Goal: Task Accomplishment & Management: Use online tool/utility

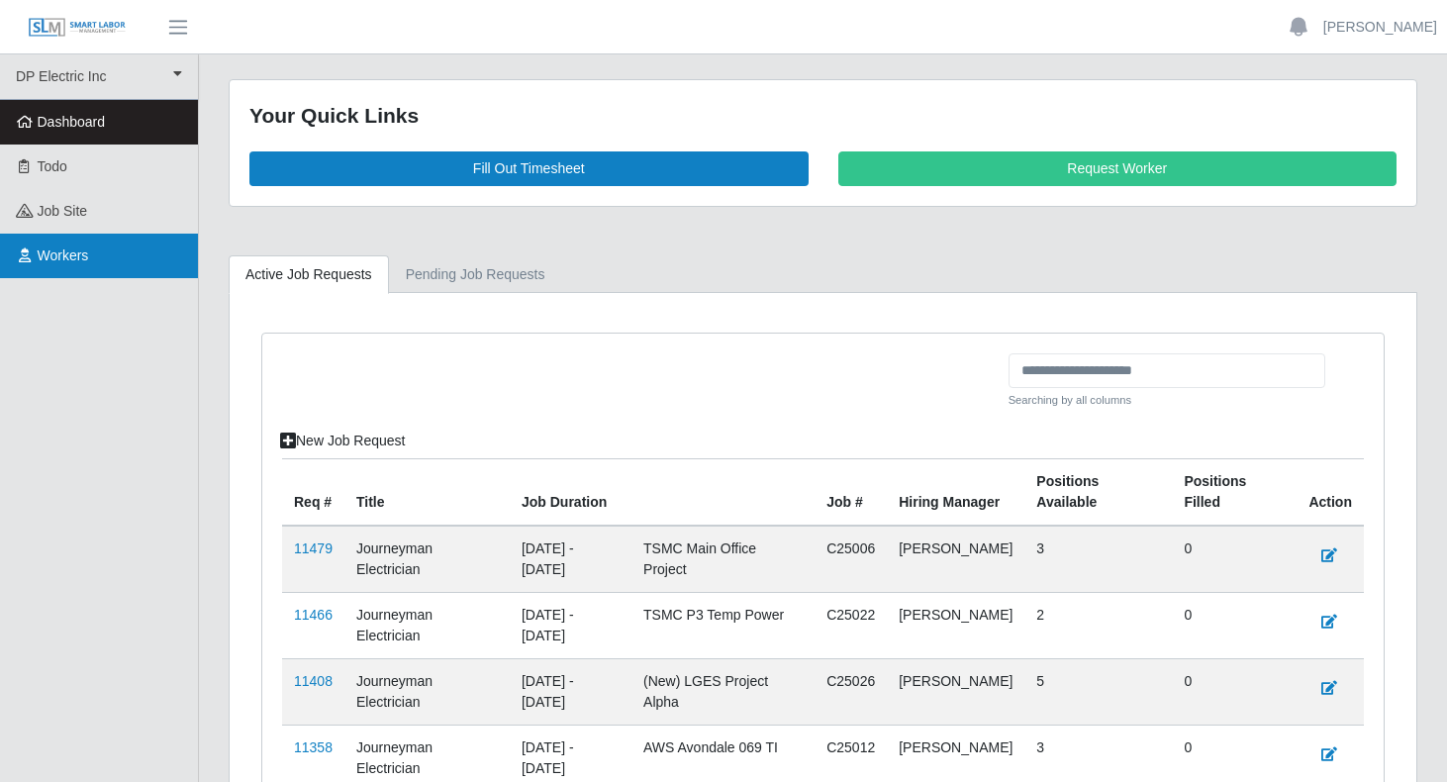
click at [52, 238] on link "Workers" at bounding box center [99, 256] width 198 height 45
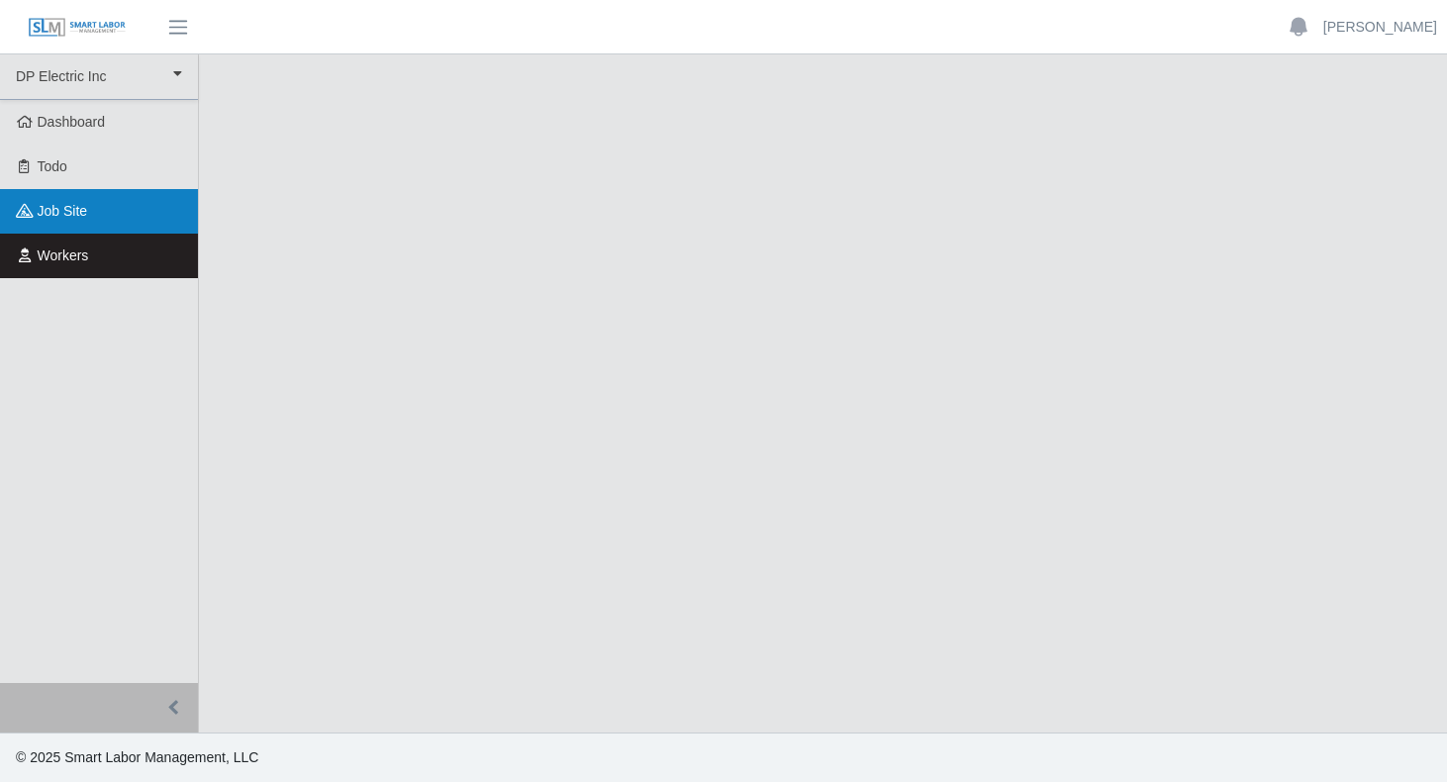
click at [67, 218] on span "job site" at bounding box center [63, 211] width 50 height 16
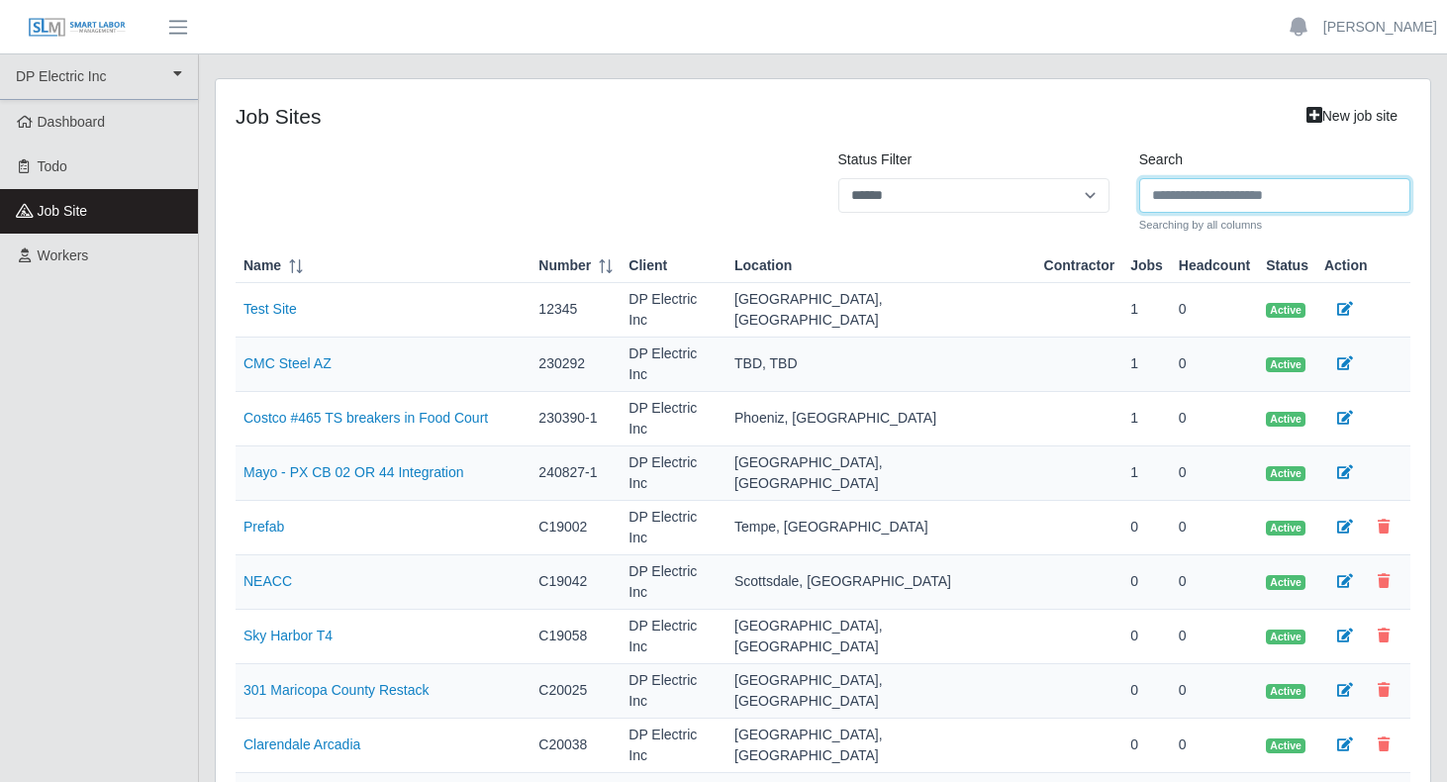
click at [1189, 198] on input "Search" at bounding box center [1274, 195] width 271 height 35
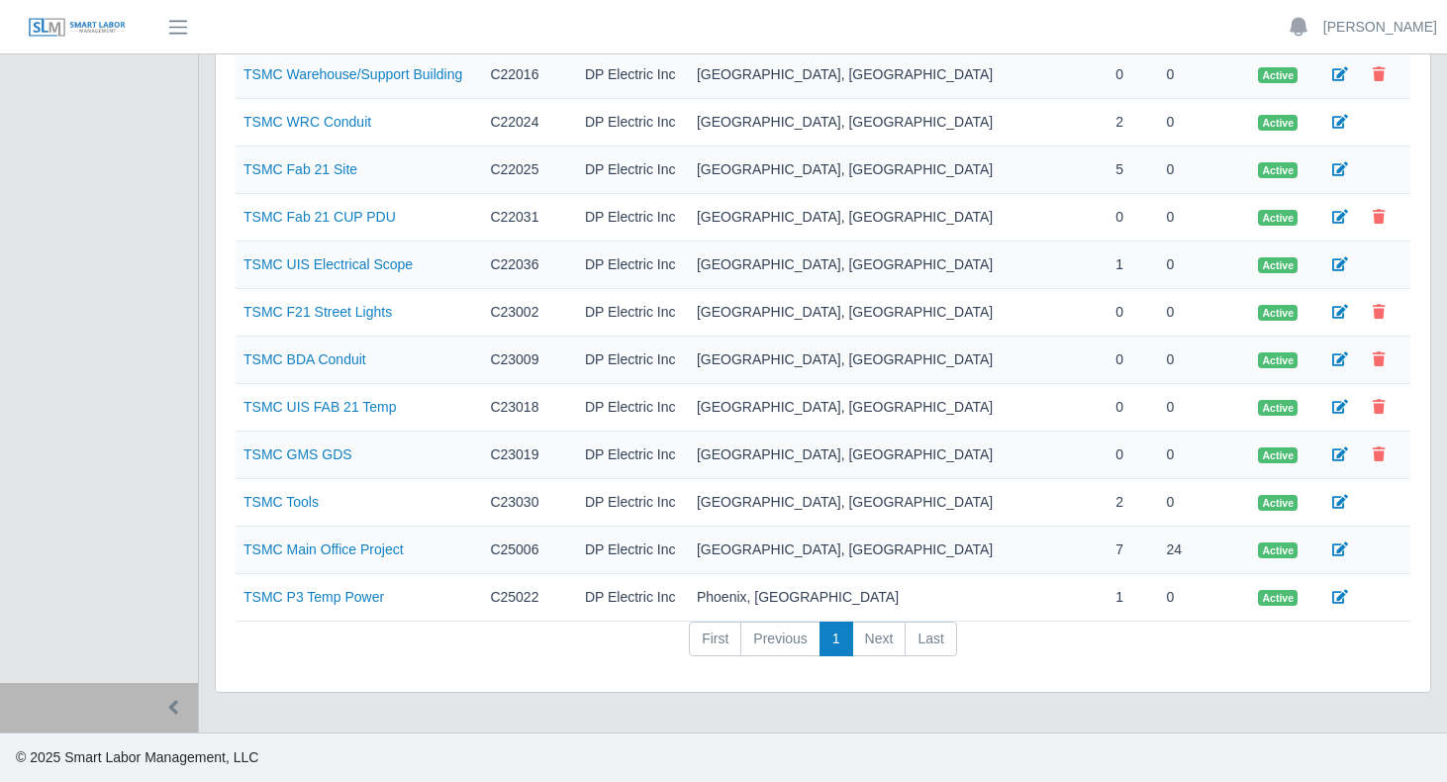
scroll to position [278, 0]
type input "****"
click at [344, 556] on link "TSMC Main Office Project" at bounding box center [323, 550] width 160 height 16
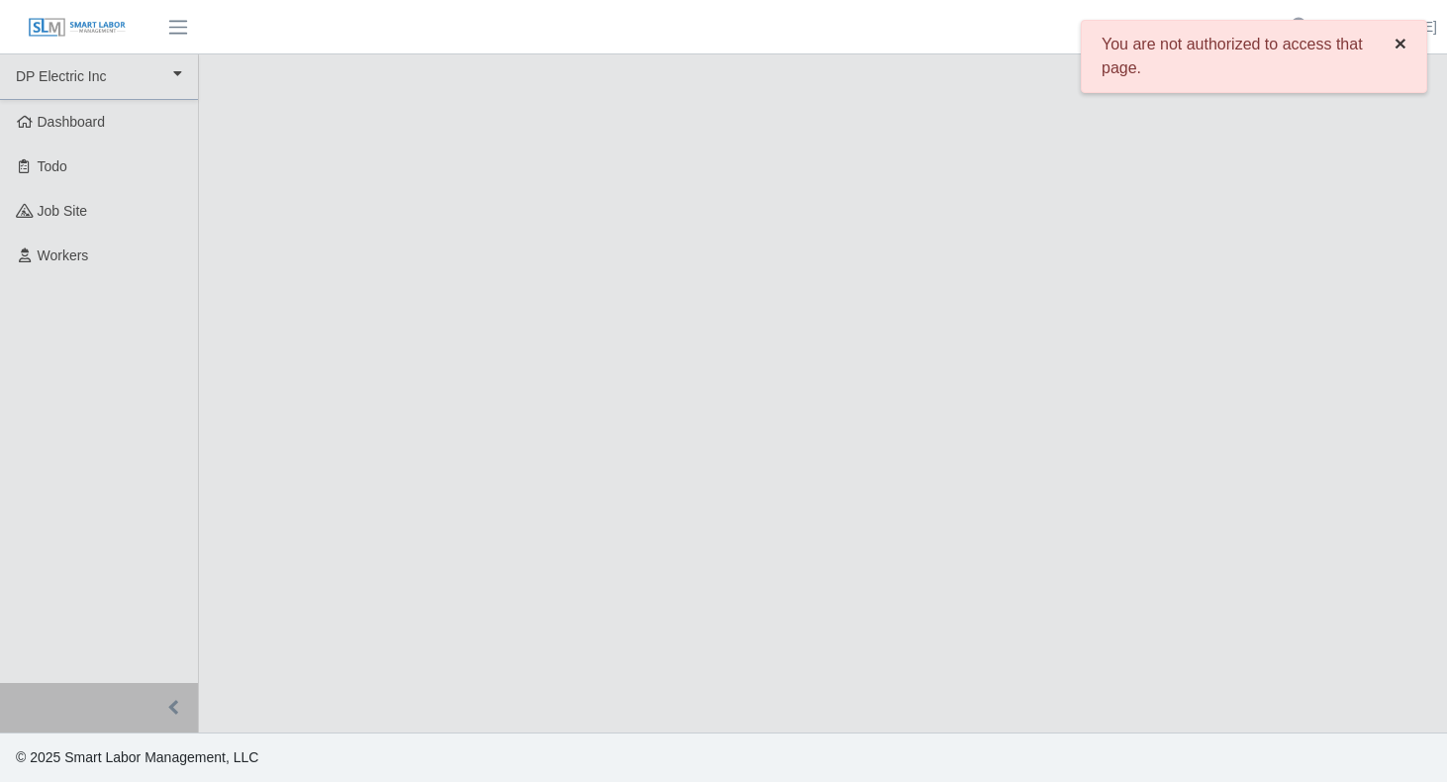
click at [1398, 47] on span "×" at bounding box center [1400, 43] width 12 height 23
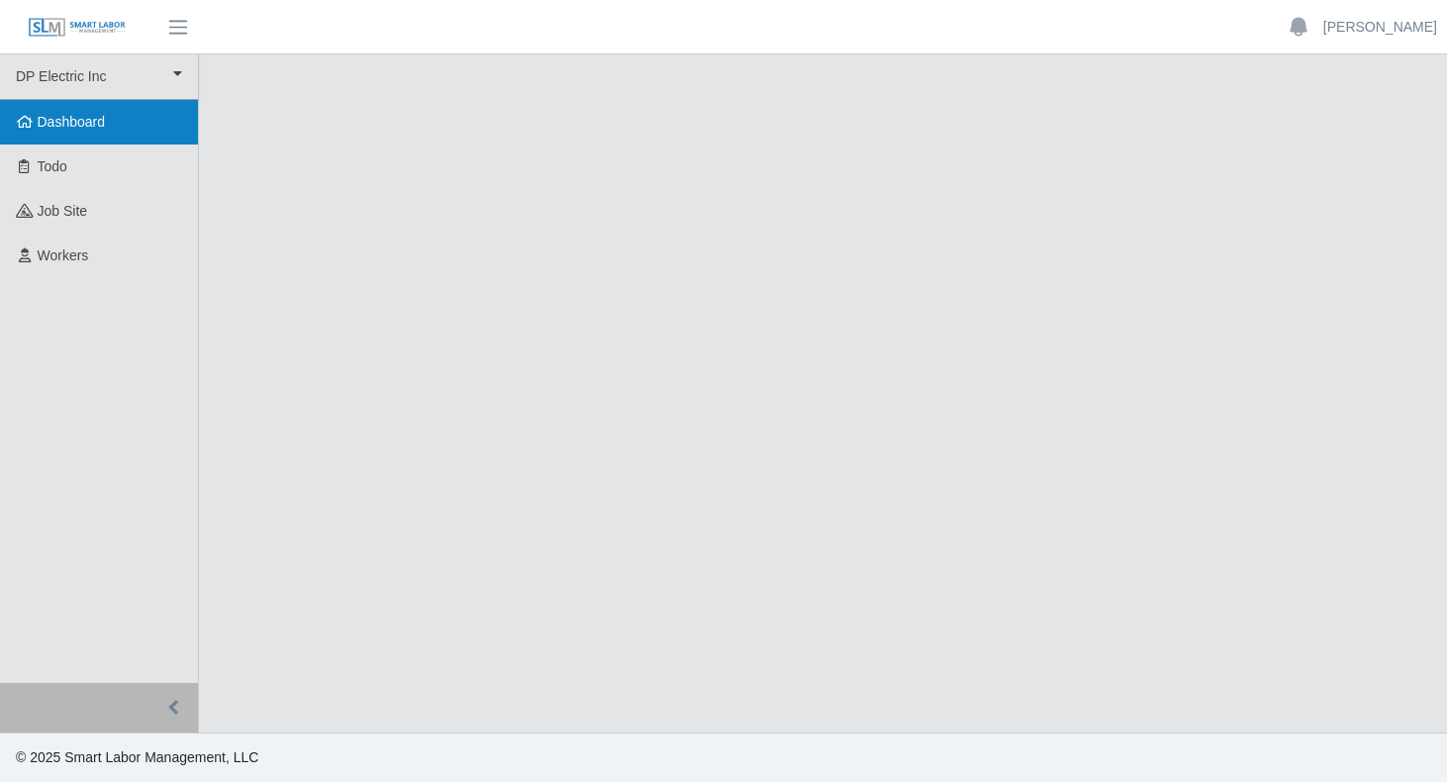
click at [71, 129] on span "Dashboard" at bounding box center [72, 122] width 68 height 16
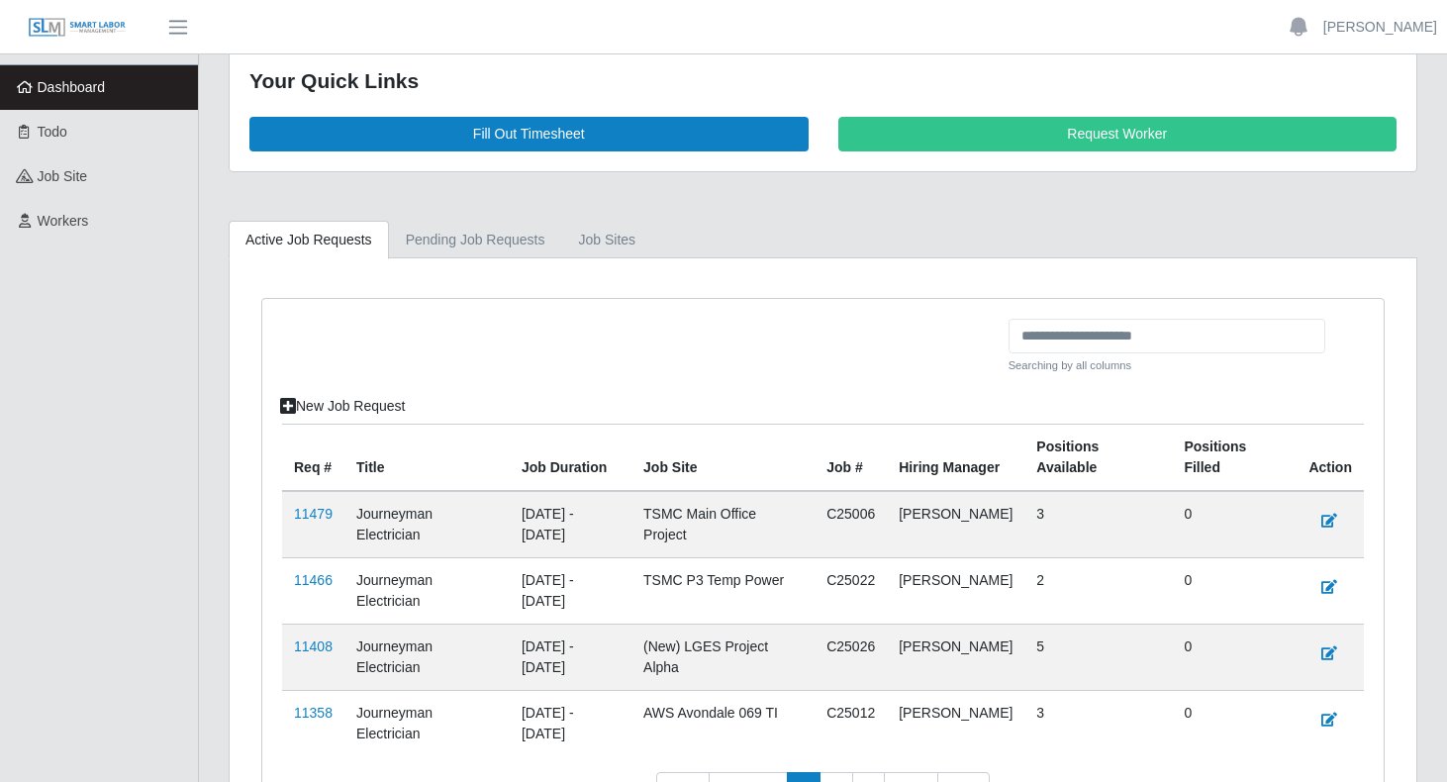
scroll to position [4, 0]
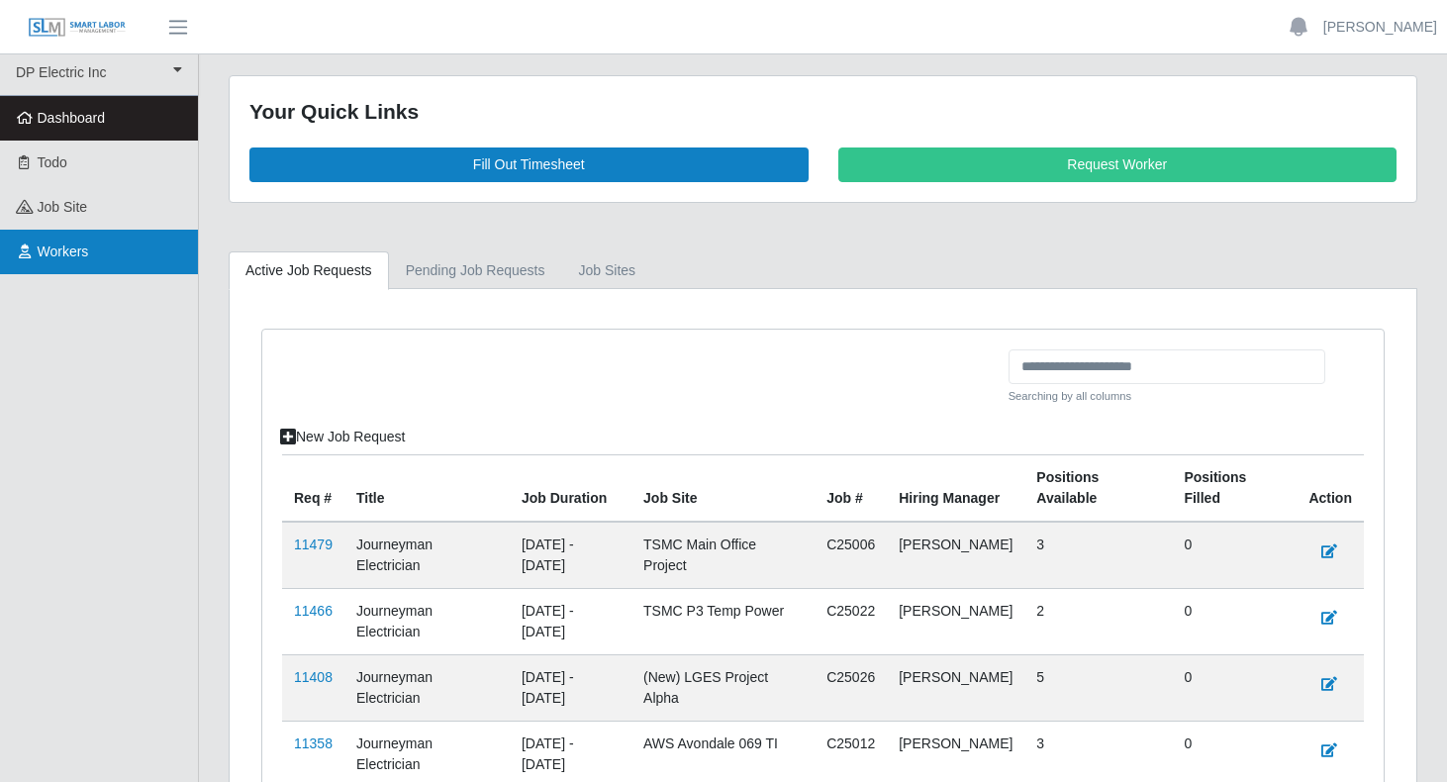
click at [70, 258] on span "Workers" at bounding box center [63, 251] width 51 height 16
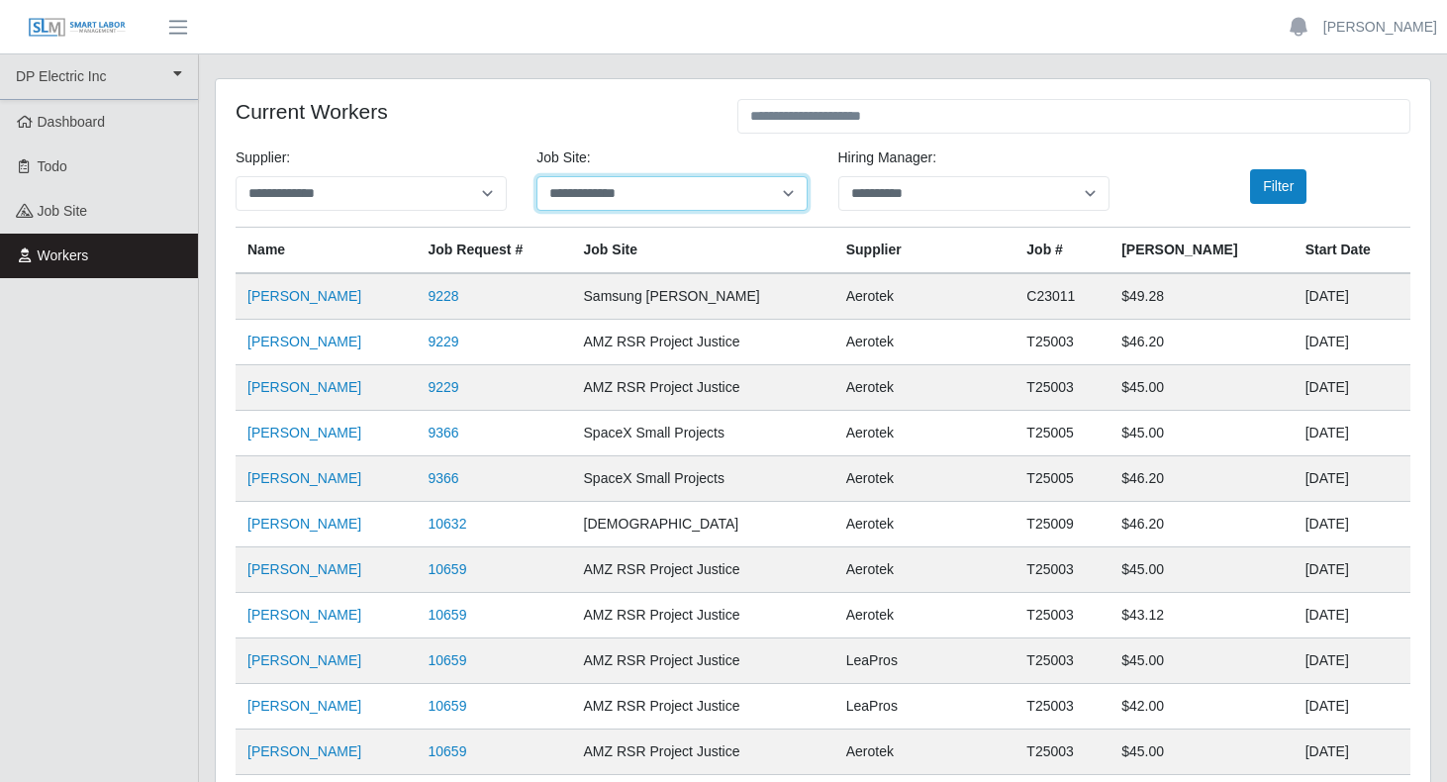
select select "****"
click at [1277, 192] on button "Filter" at bounding box center [1278, 186] width 56 height 35
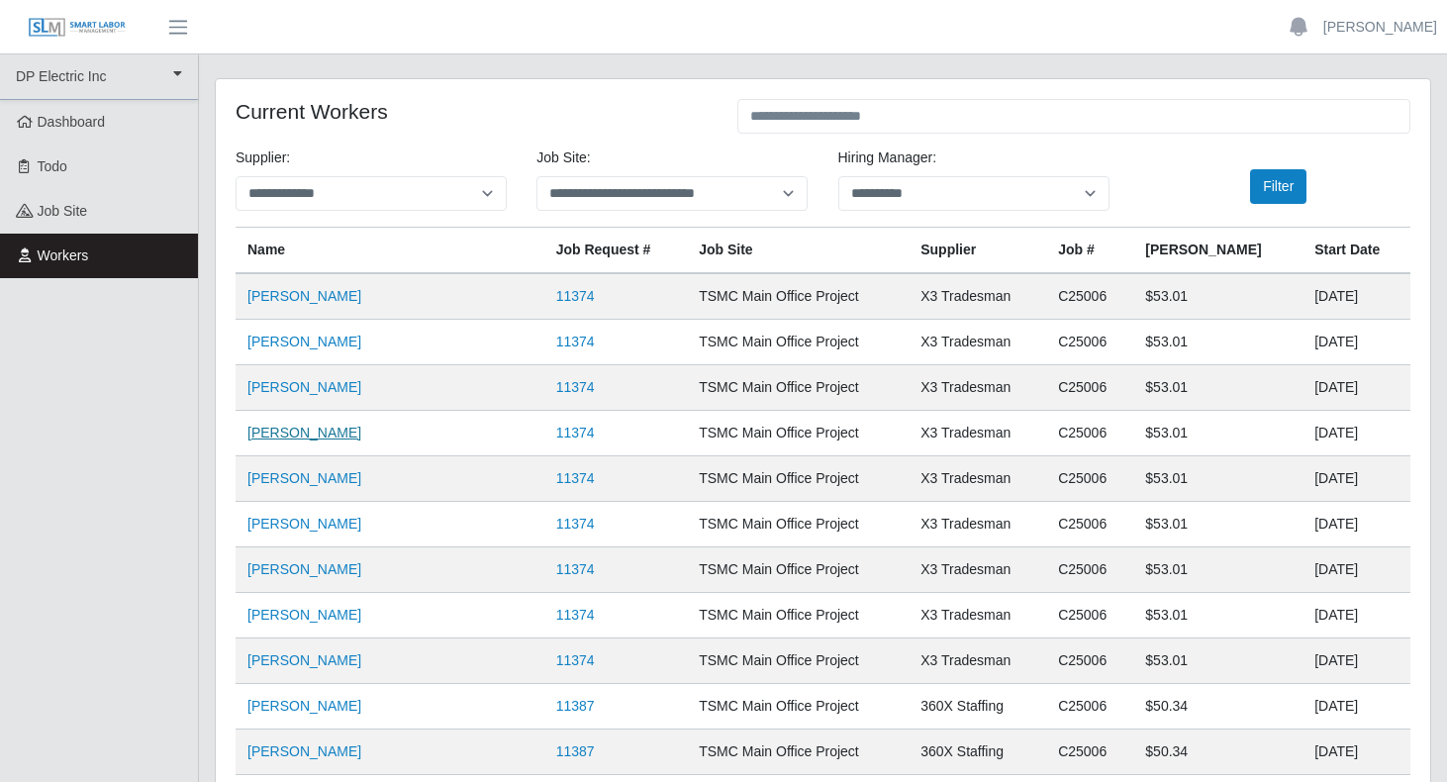
click at [301, 433] on link "[PERSON_NAME]" at bounding box center [304, 433] width 114 height 16
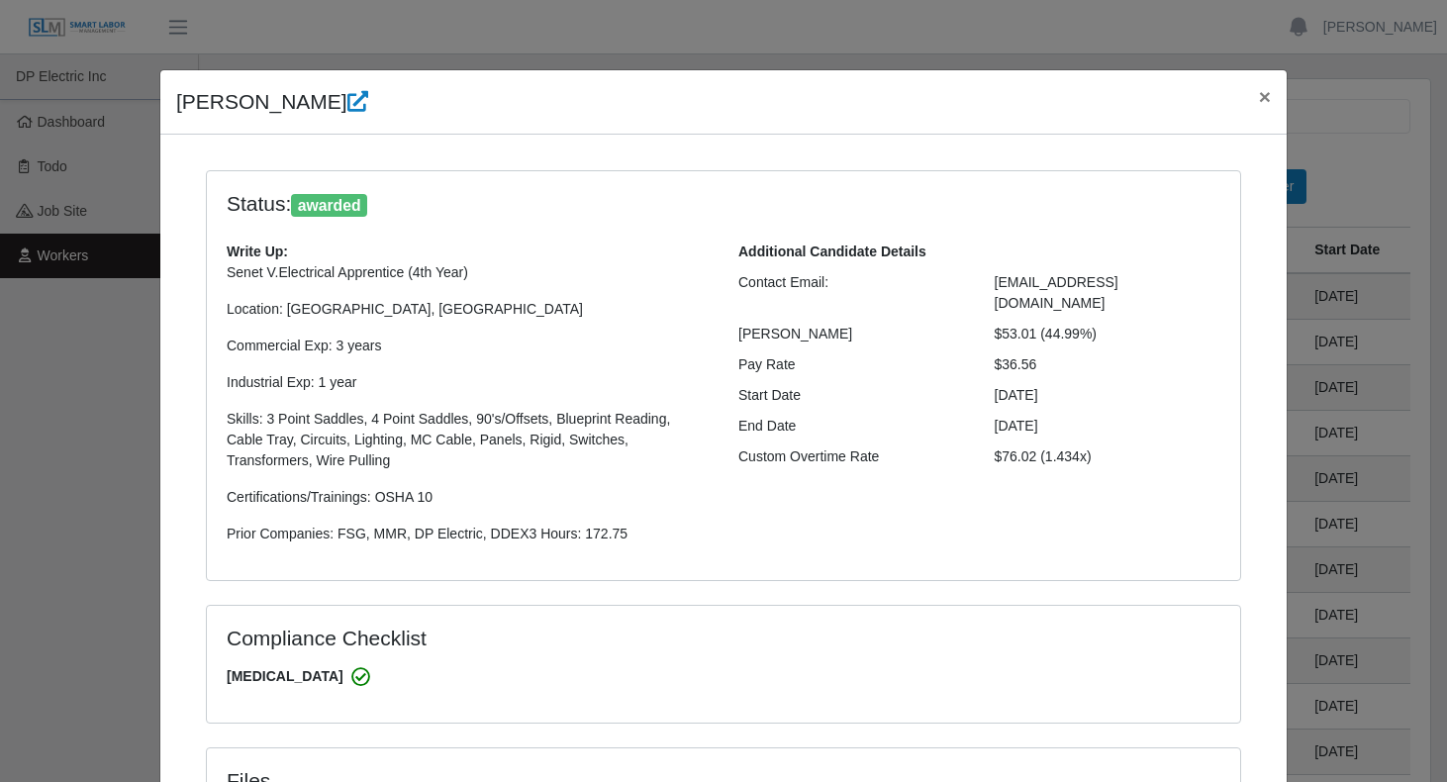
select select "**********"
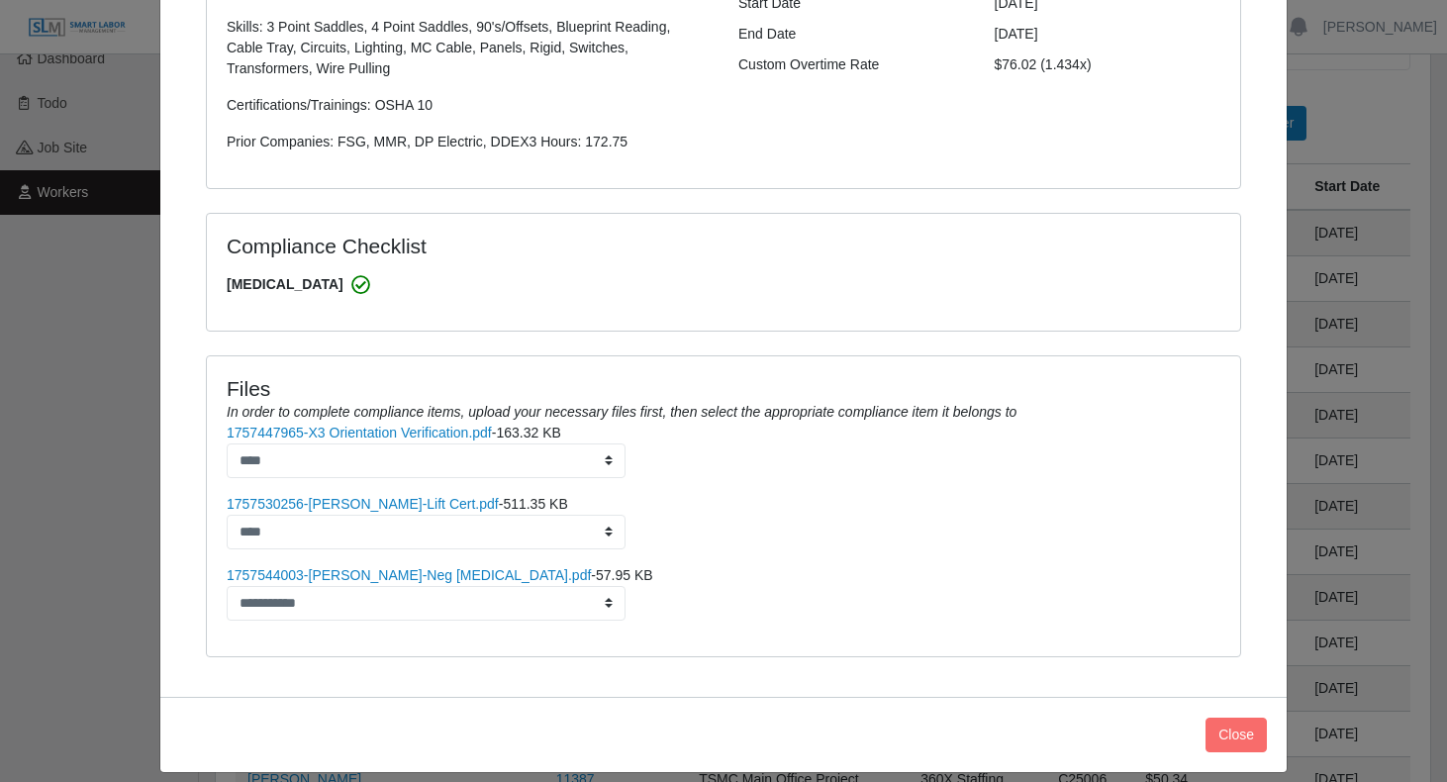
scroll to position [396, 0]
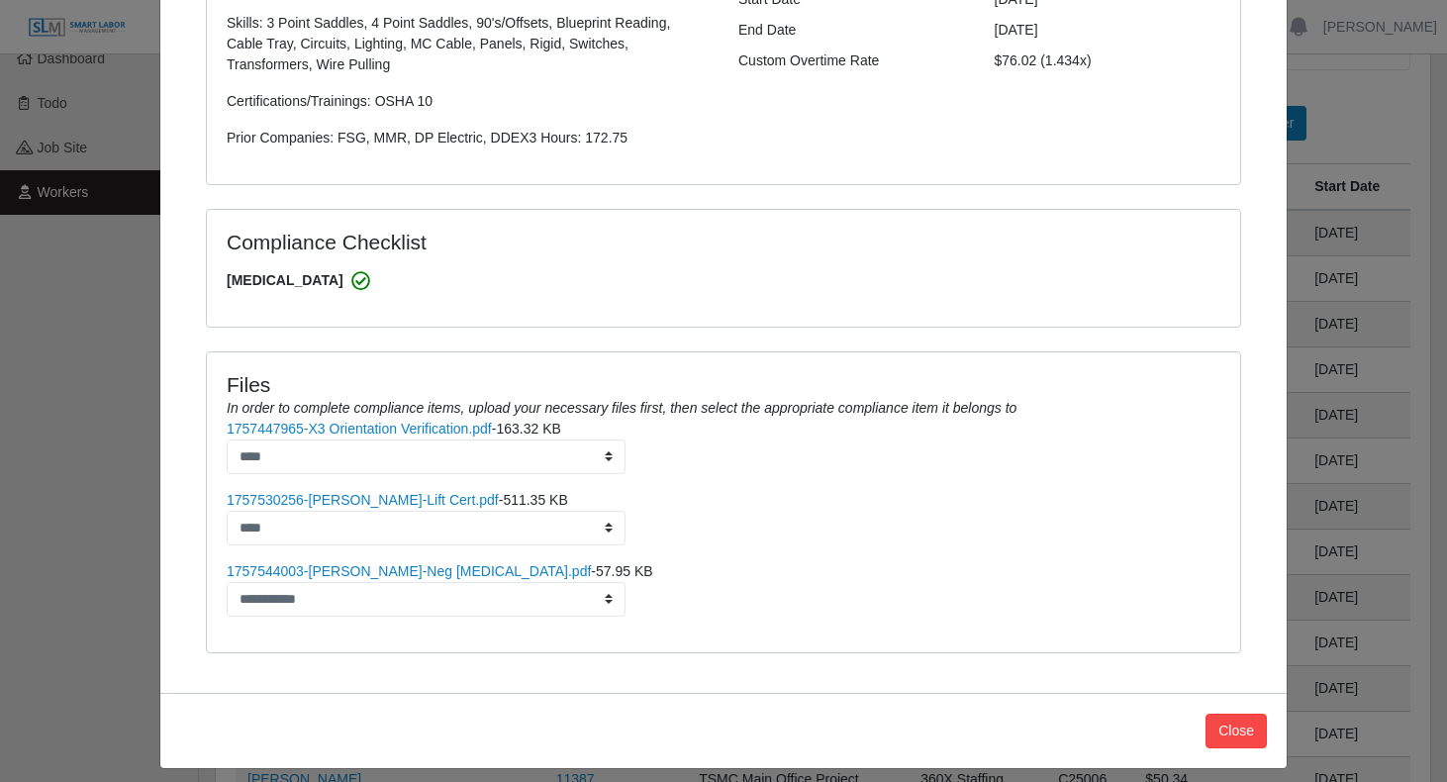
click at [1255, 739] on button "Close" at bounding box center [1235, 731] width 61 height 35
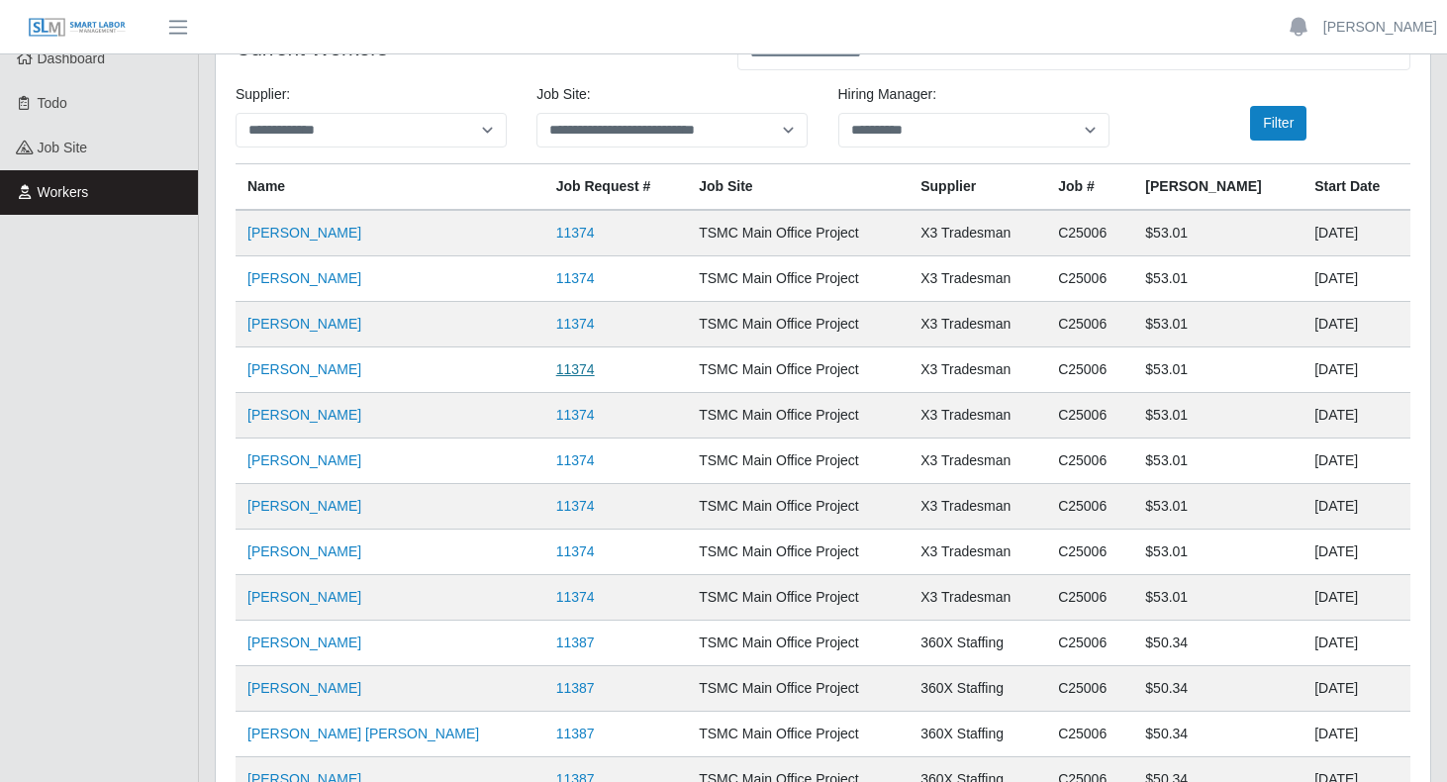
click at [556, 373] on link "11374" at bounding box center [575, 369] width 39 height 16
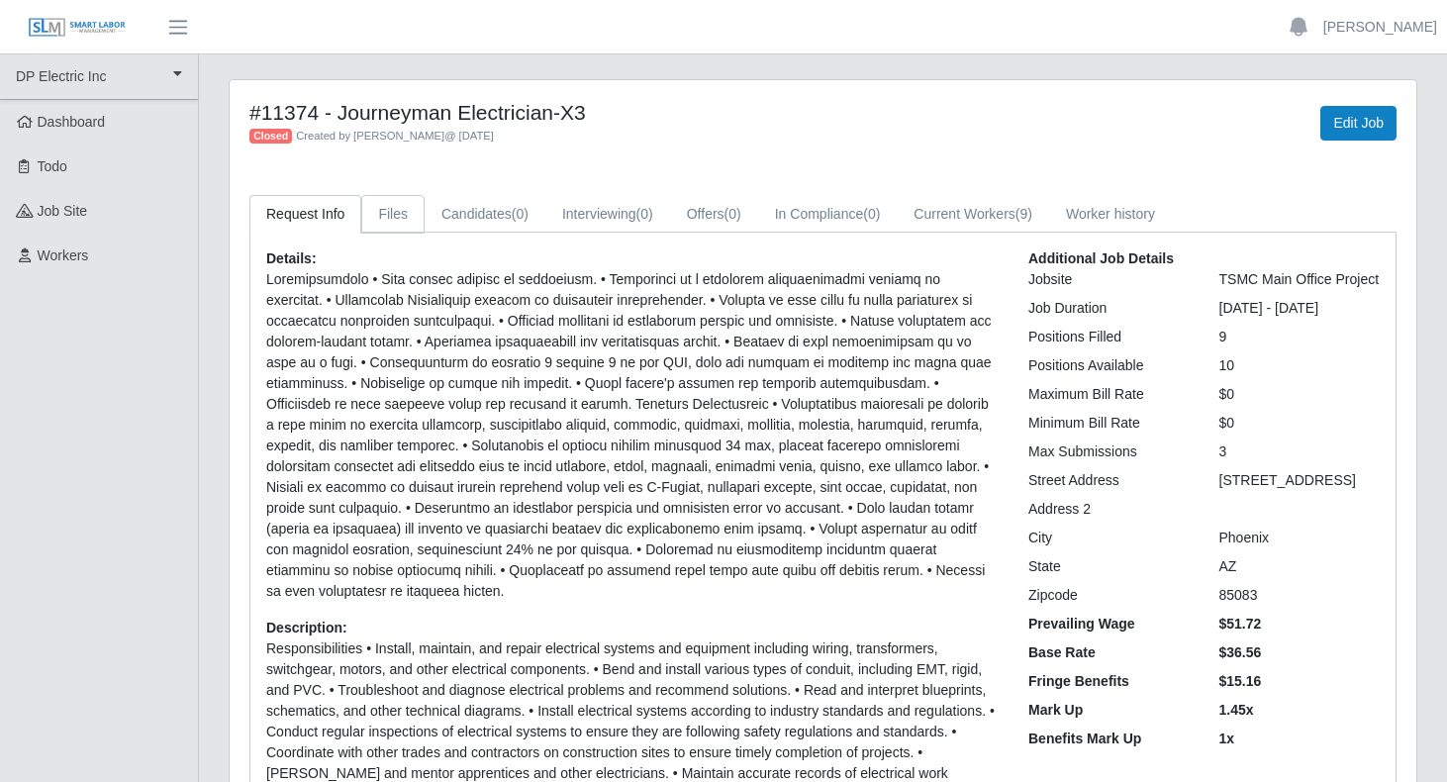
click at [413, 223] on link "Files" at bounding box center [392, 214] width 63 height 39
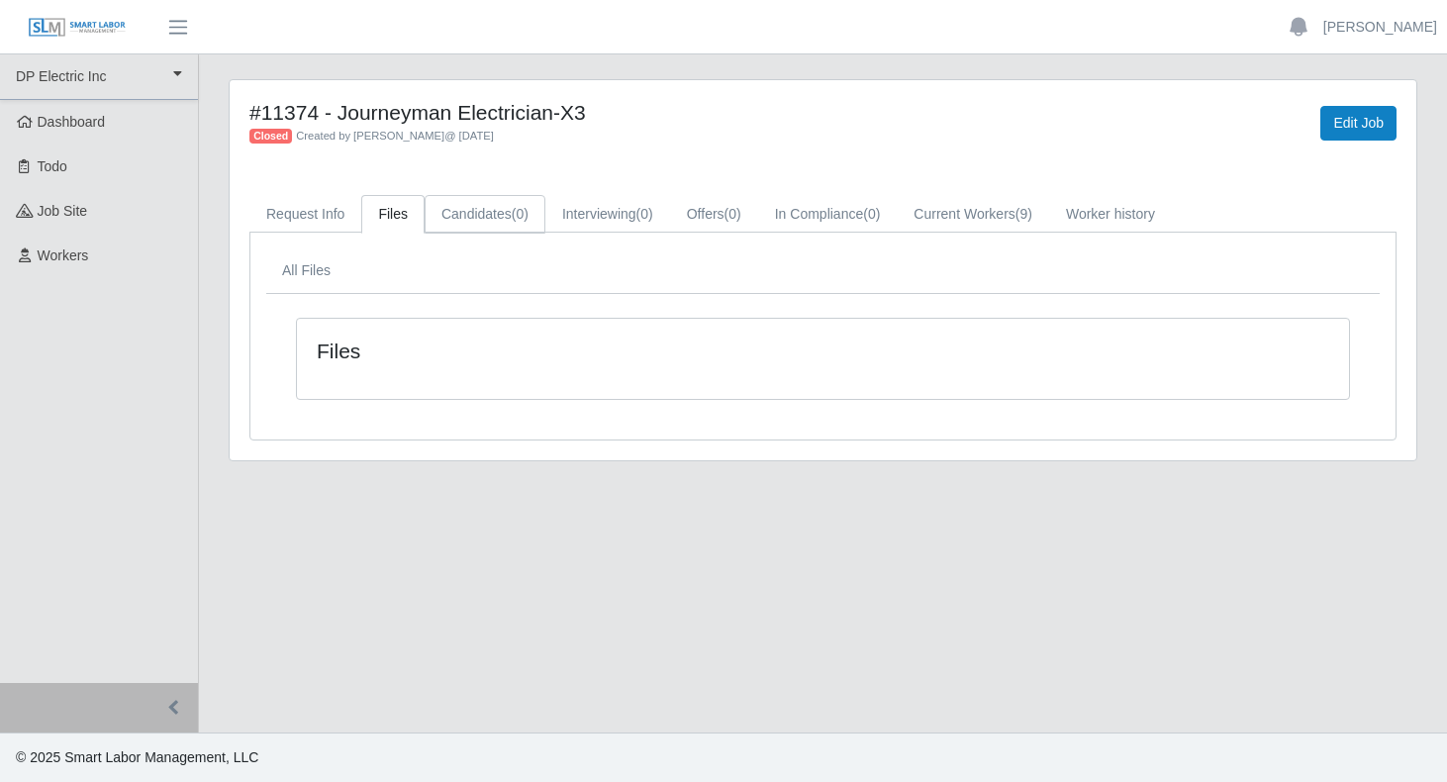
click at [492, 215] on link "Candidates (0)" at bounding box center [485, 214] width 121 height 39
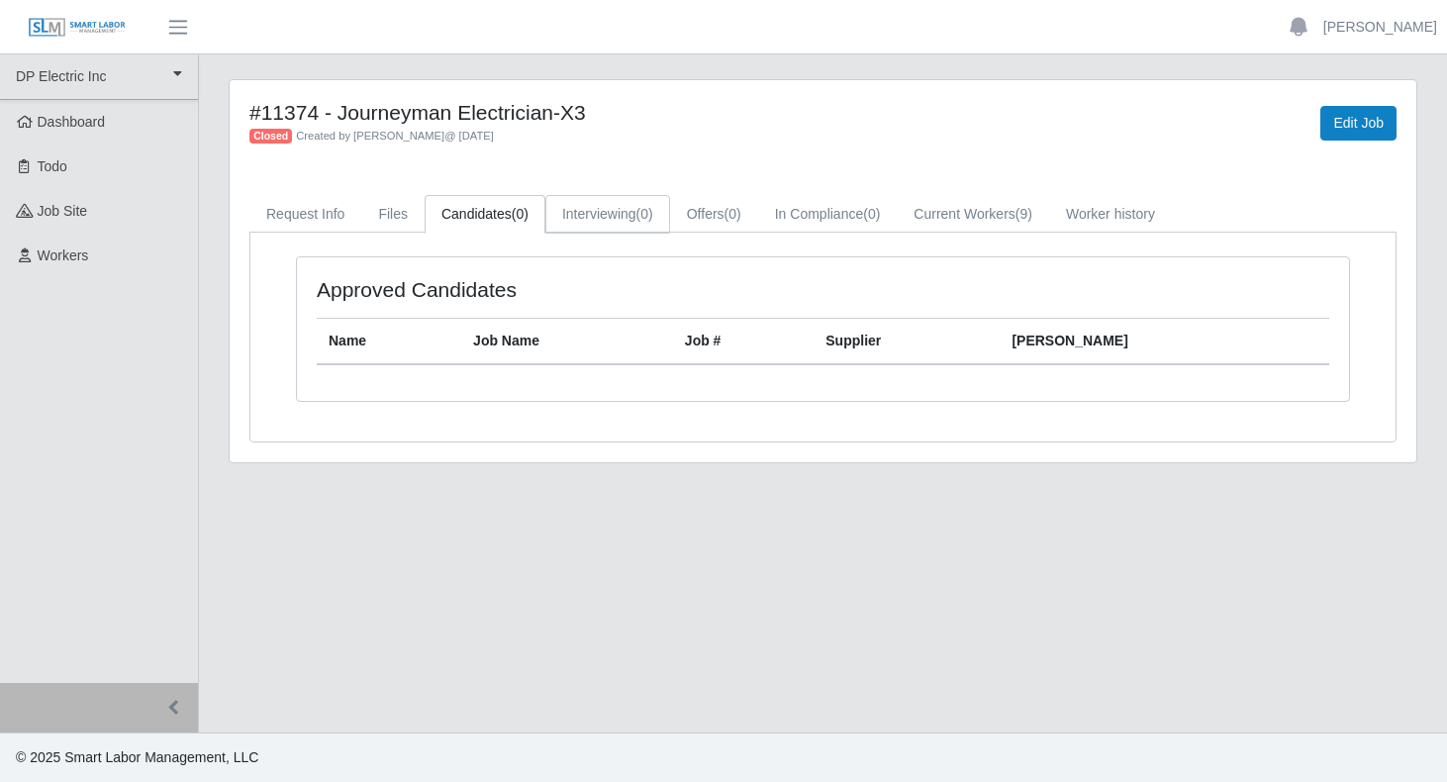
click at [612, 214] on link "Interviewing (0)" at bounding box center [607, 214] width 125 height 39
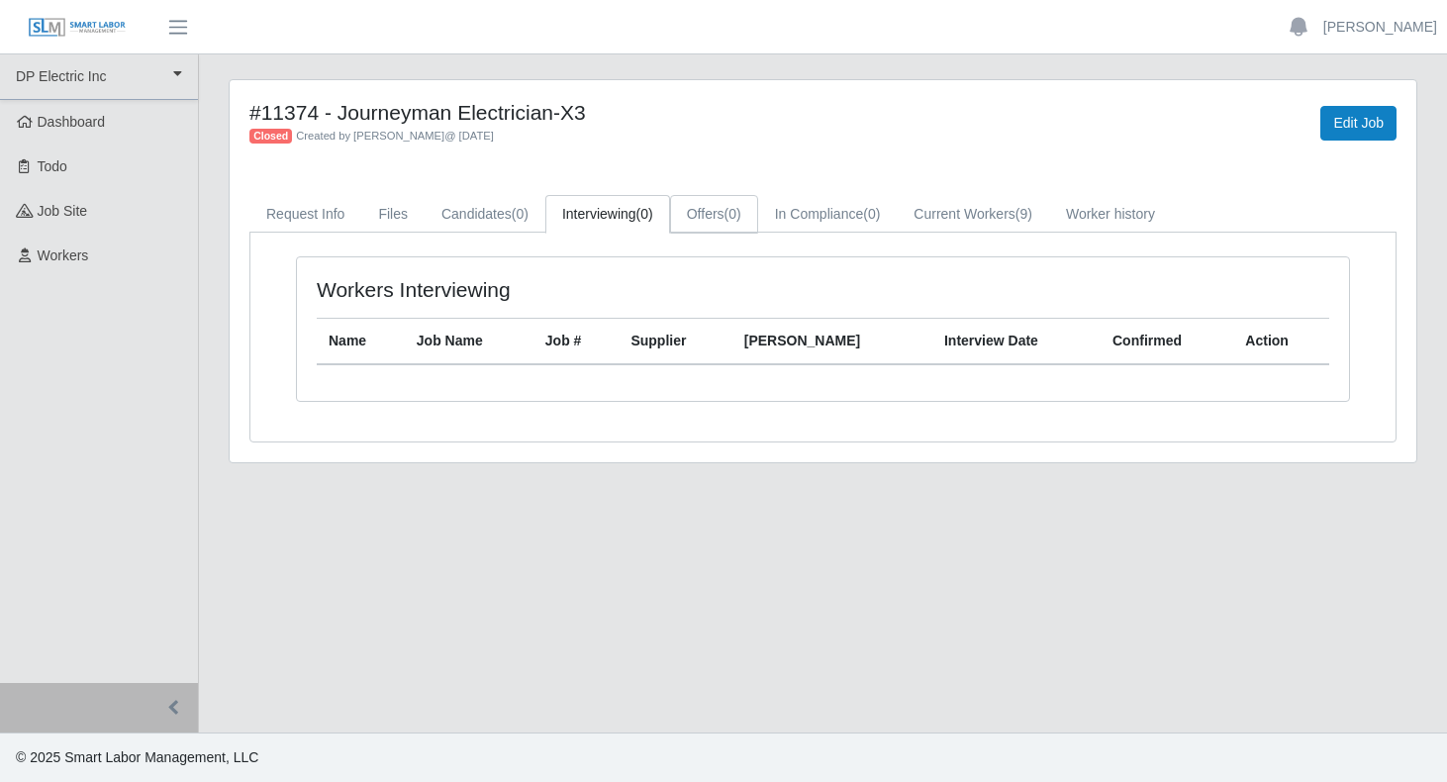
click at [745, 217] on link "Offers (0)" at bounding box center [714, 214] width 88 height 39
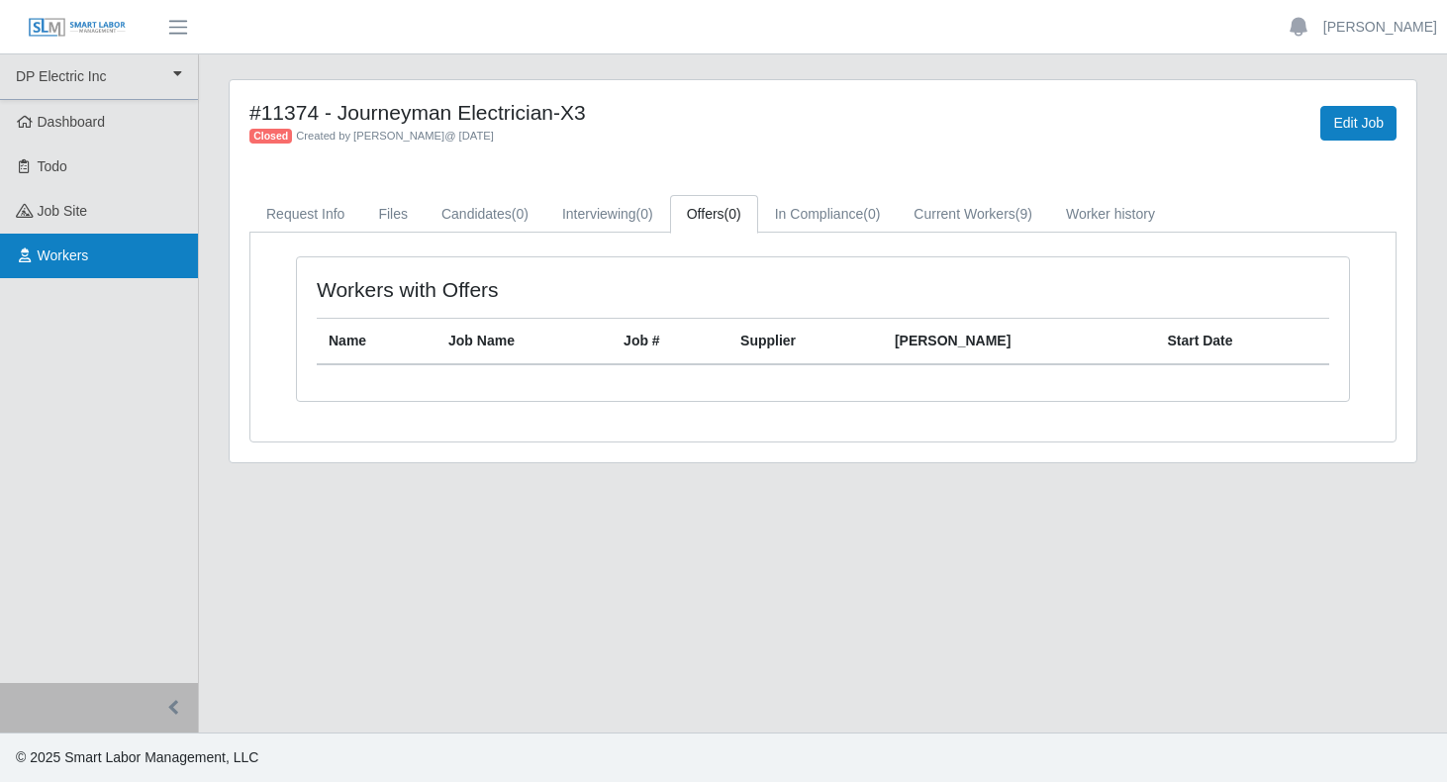
click at [73, 250] on span "Workers" at bounding box center [63, 255] width 51 height 16
